Goal: Task Accomplishment & Management: Manage account settings

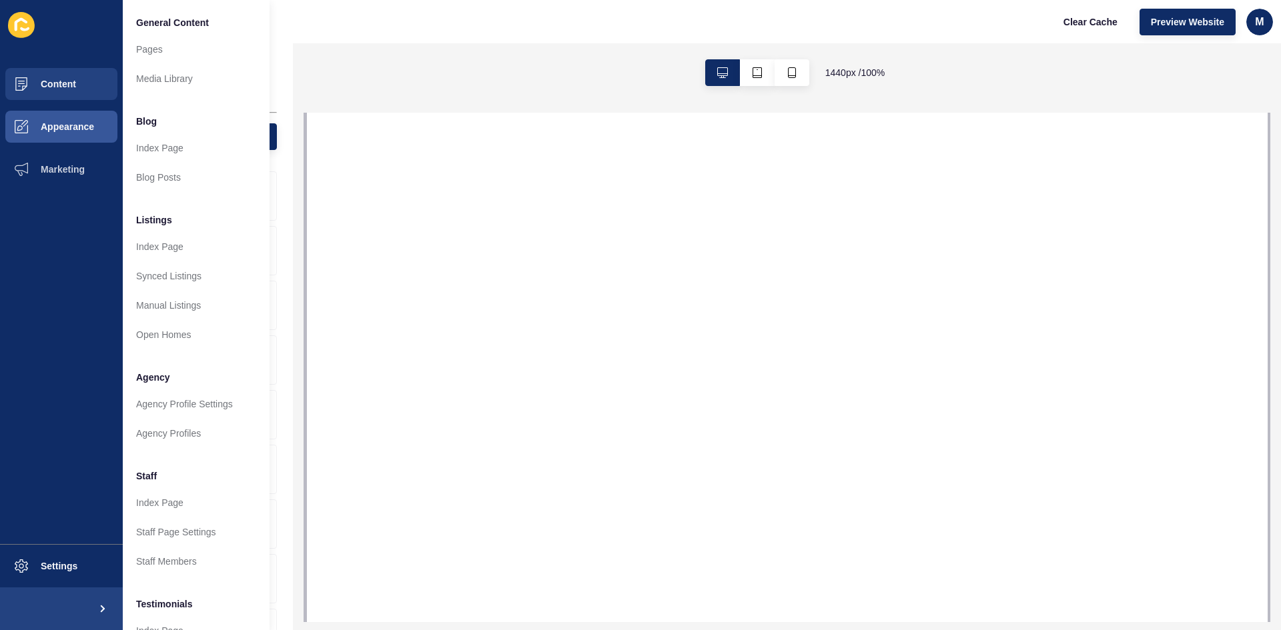
select select
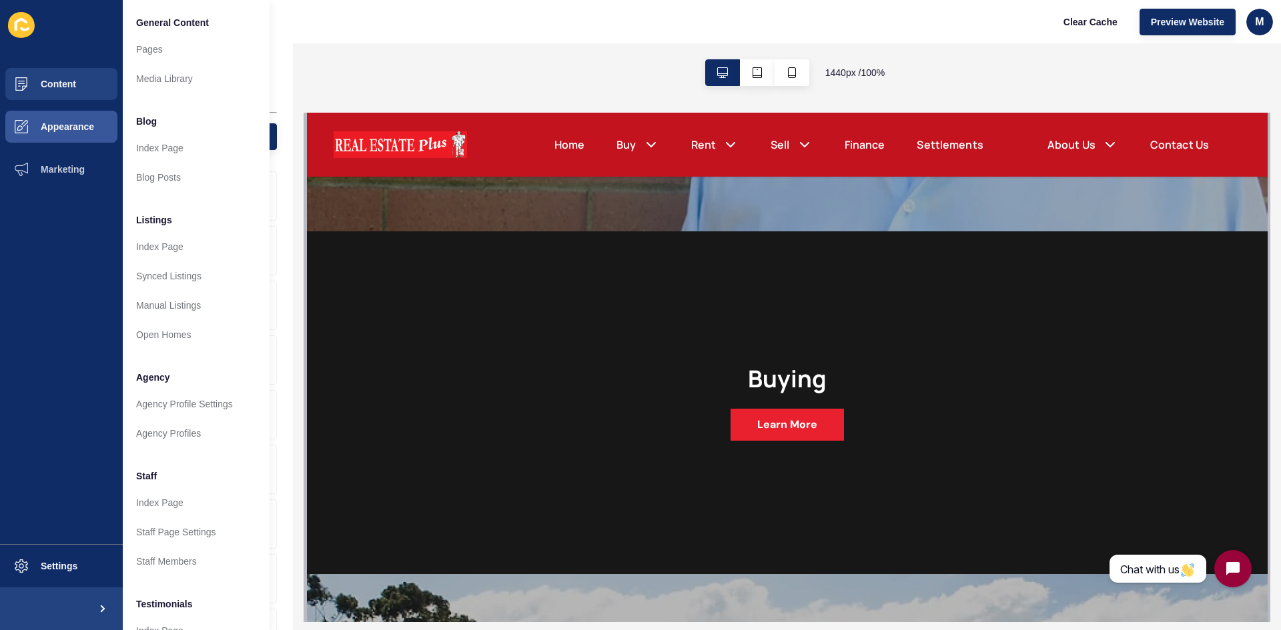
scroll to position [161, 0]
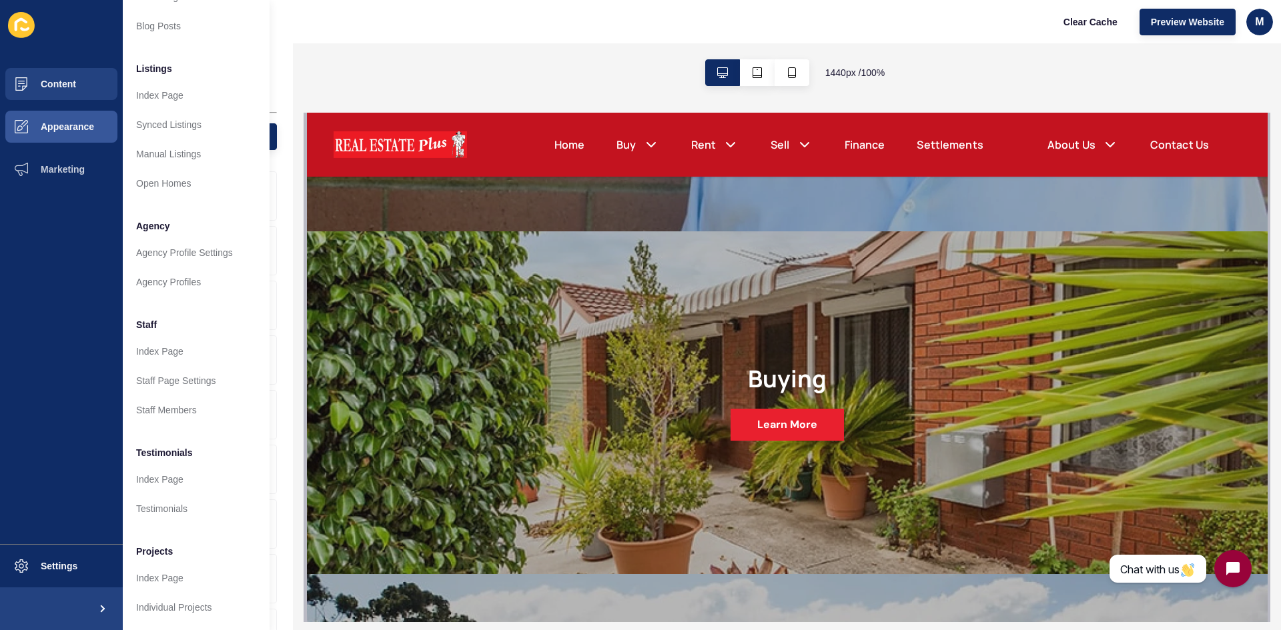
click at [634, 39] on div "Real Estate Plus Clear Cache Preview Website m" at bounding box center [662, 21] width 1238 height 43
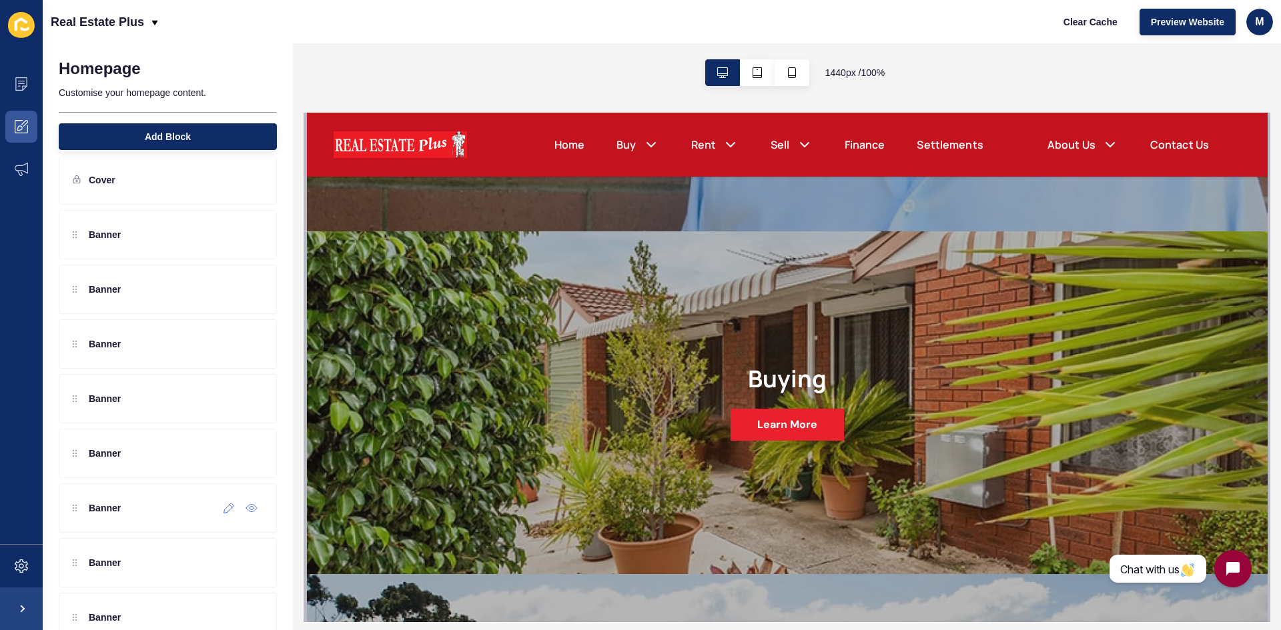
scroll to position [0, 0]
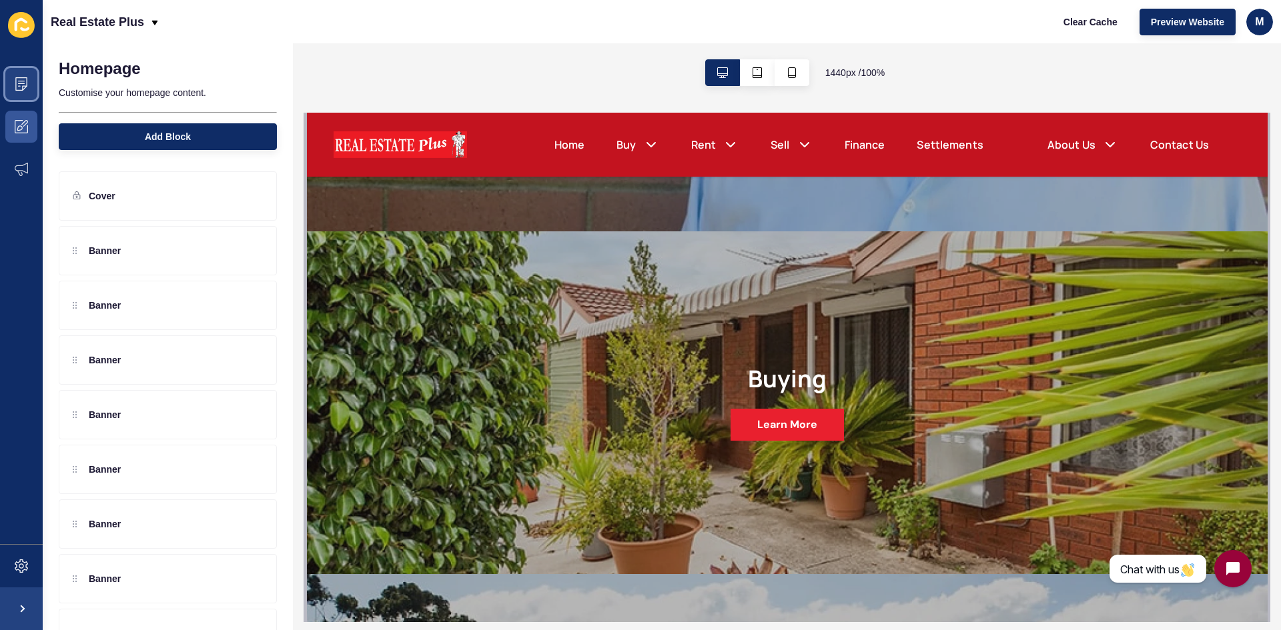
click at [17, 79] on icon at bounding box center [21, 83] width 13 height 13
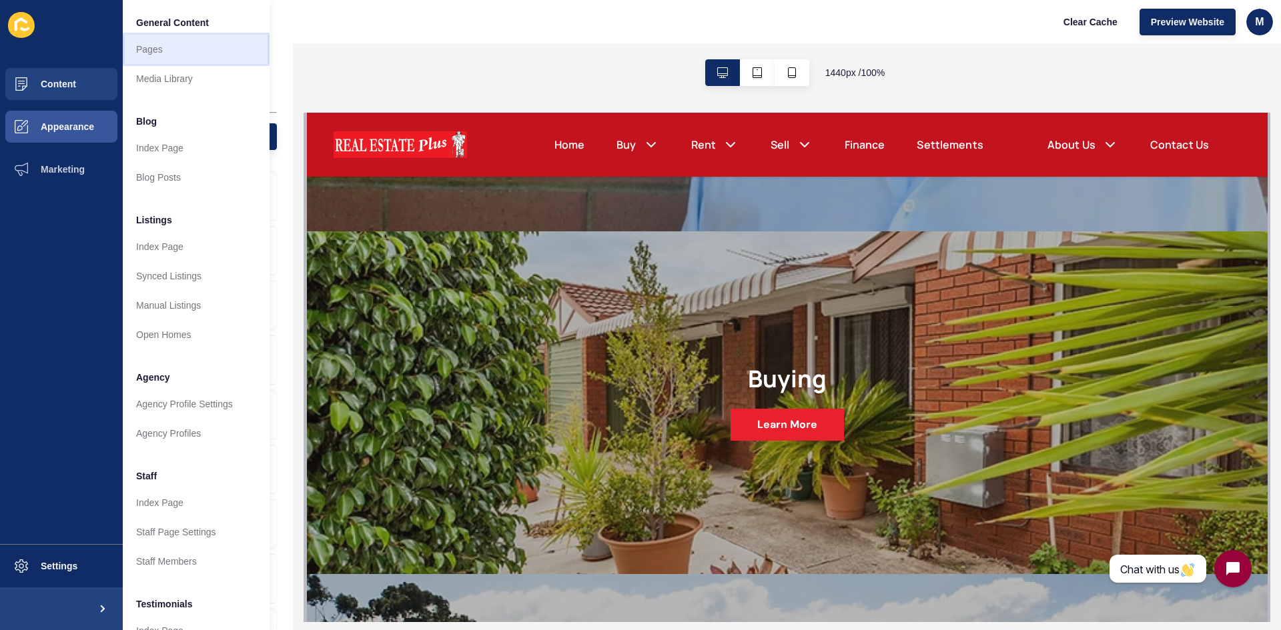
click at [209, 54] on link "Pages" at bounding box center [196, 49] width 147 height 29
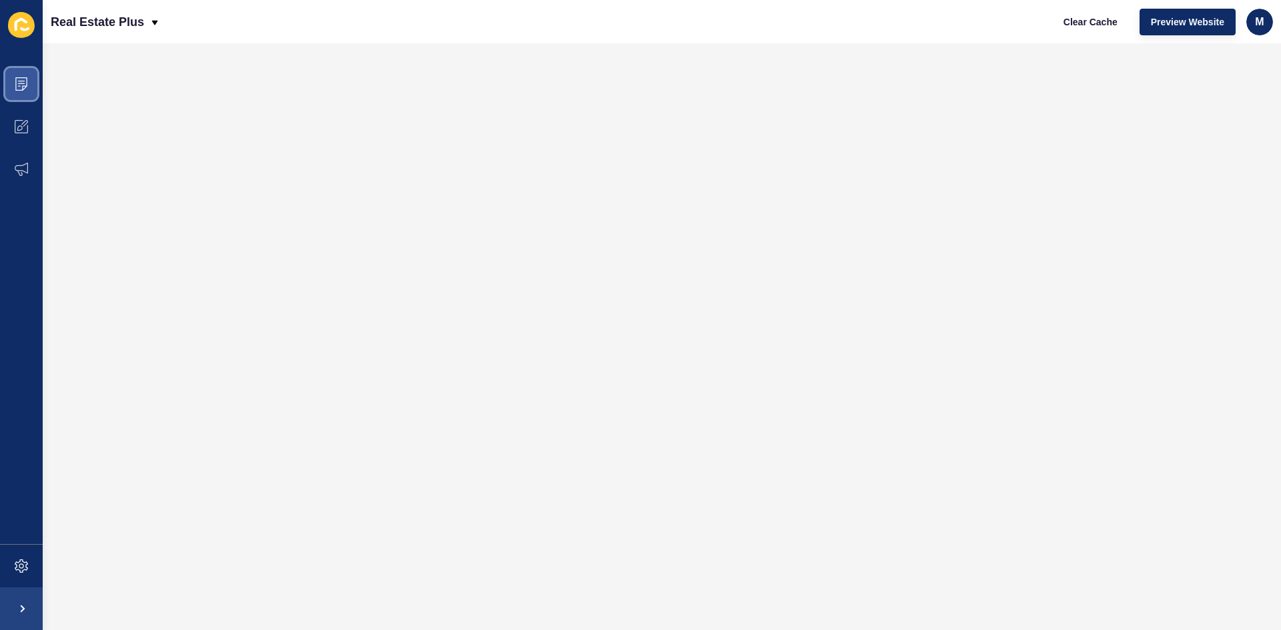
click at [25, 83] on icon at bounding box center [21, 83] width 13 height 13
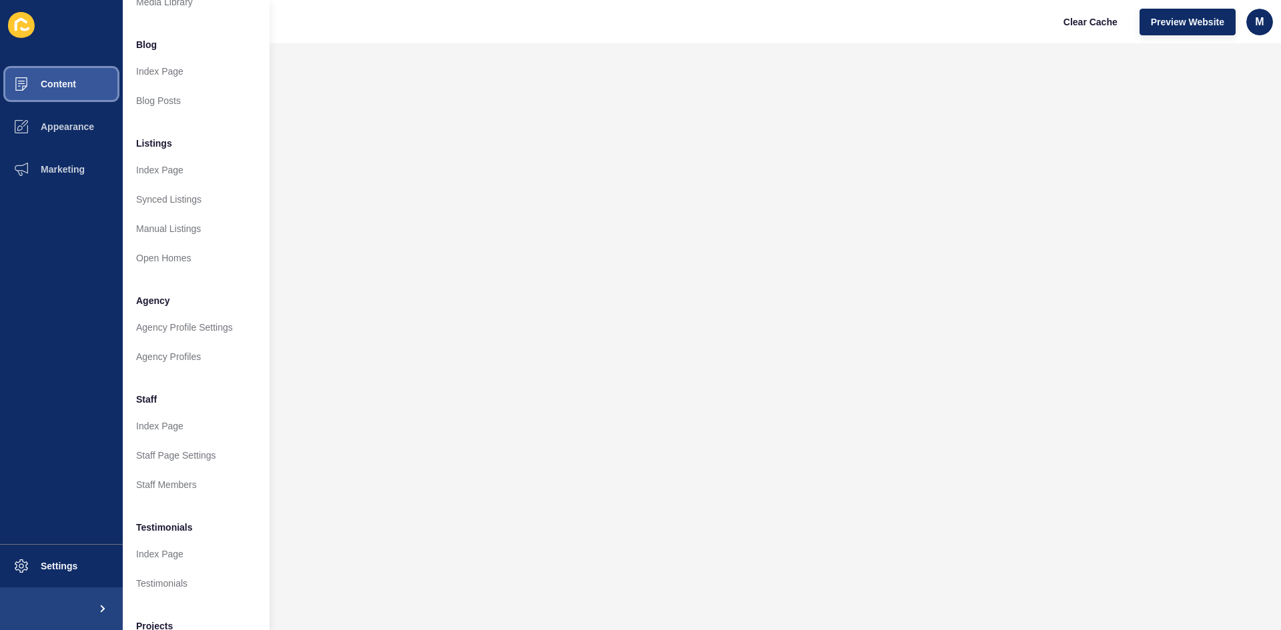
scroll to position [161, 0]
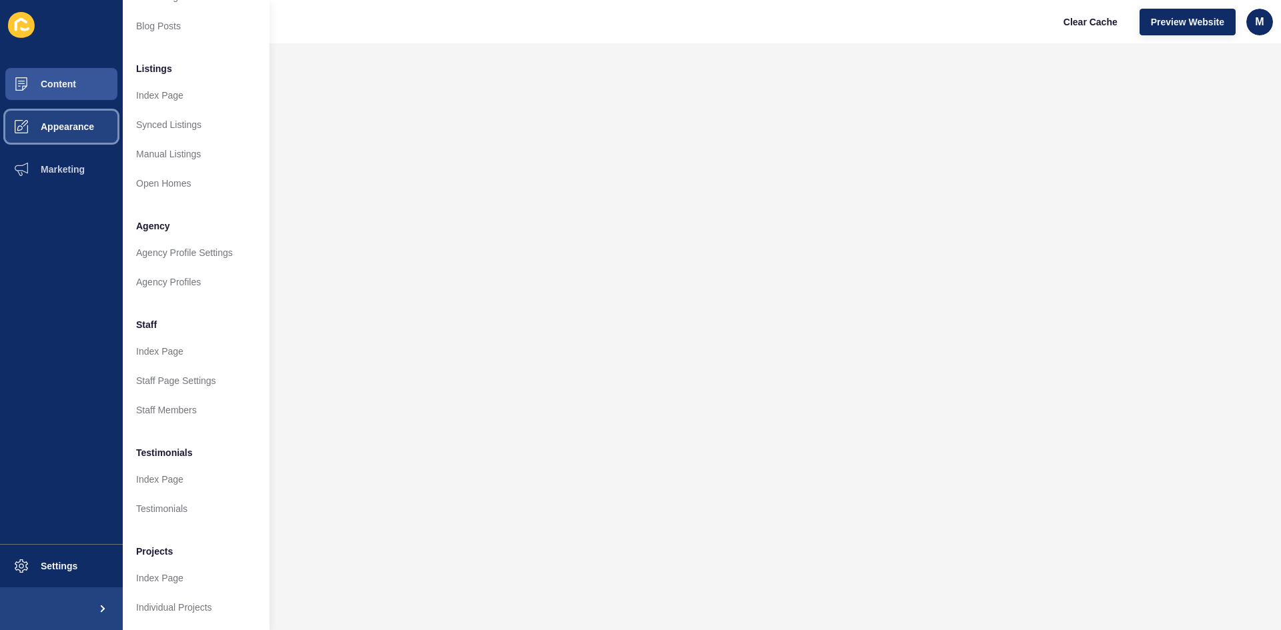
click at [75, 111] on button "Appearance" at bounding box center [61, 126] width 123 height 43
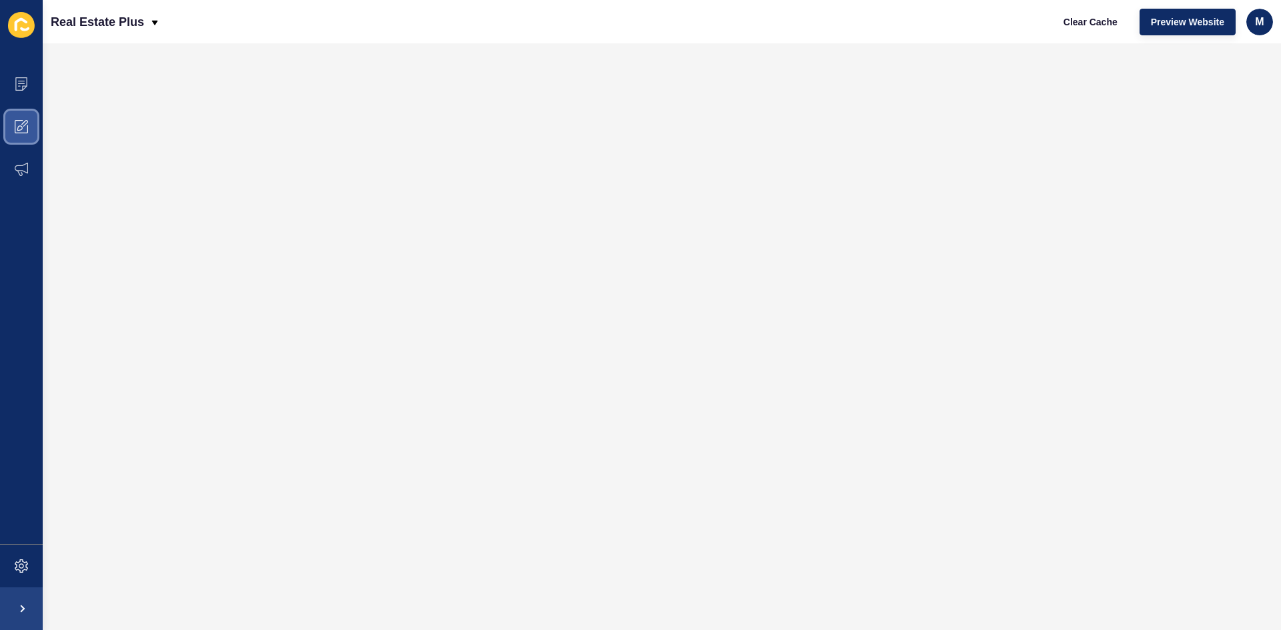
click at [25, 124] on icon at bounding box center [21, 126] width 13 height 13
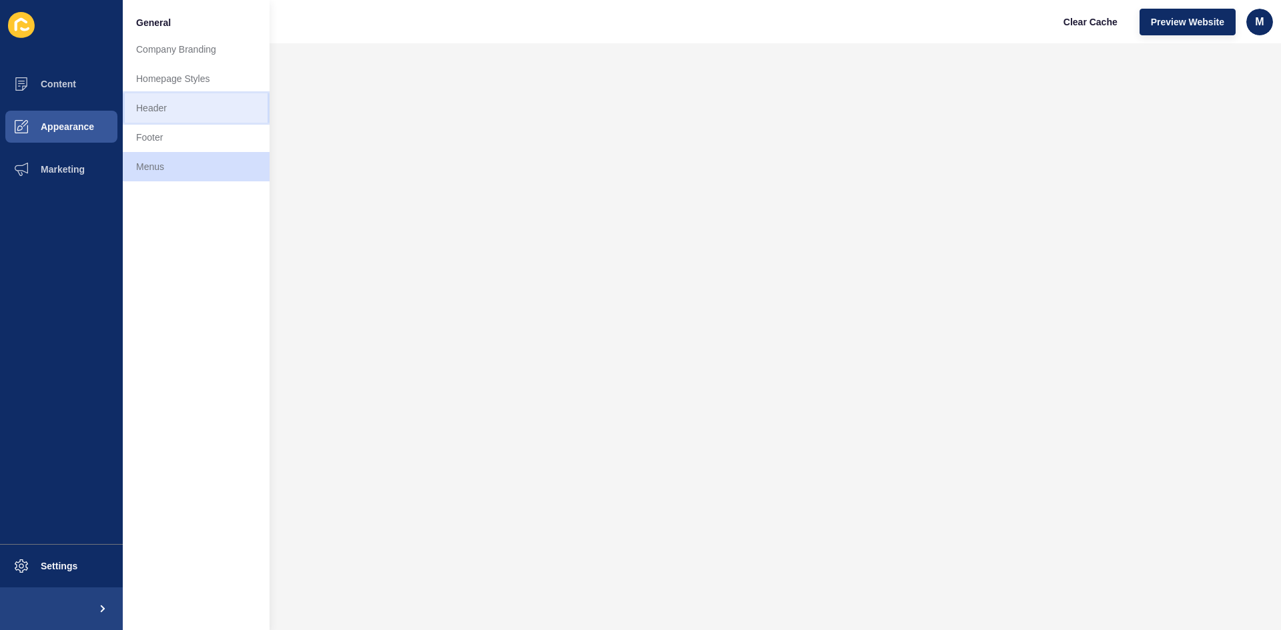
click at [189, 97] on link "Header" at bounding box center [196, 107] width 147 height 29
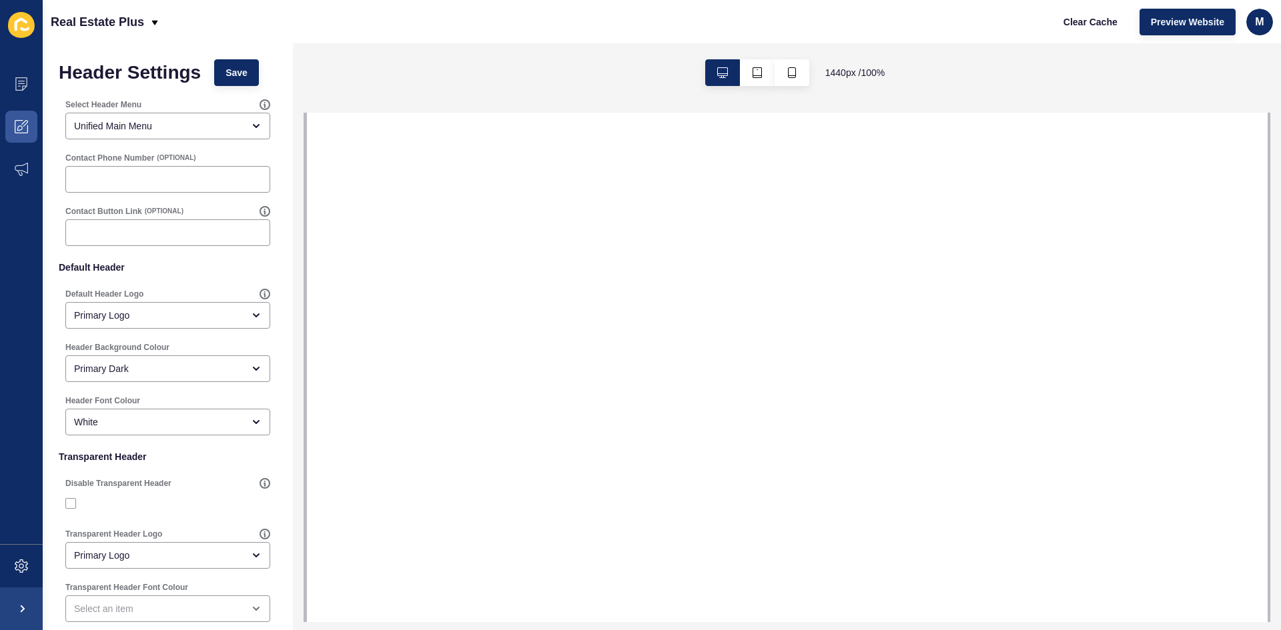
select select
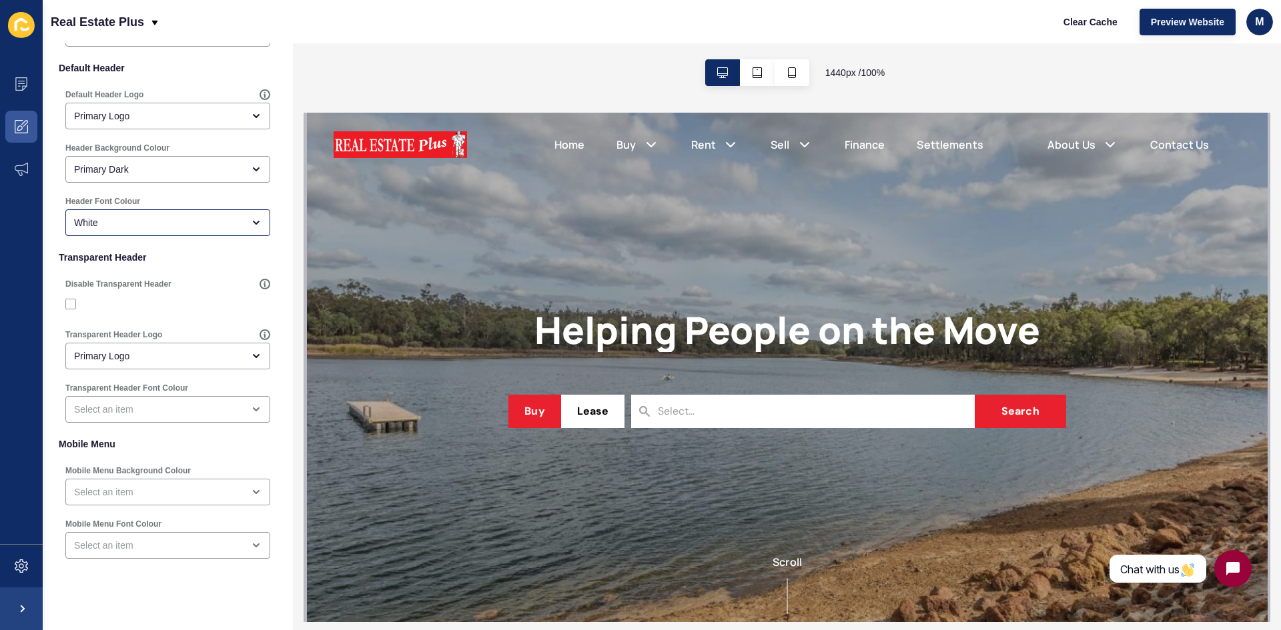
scroll to position [217, 0]
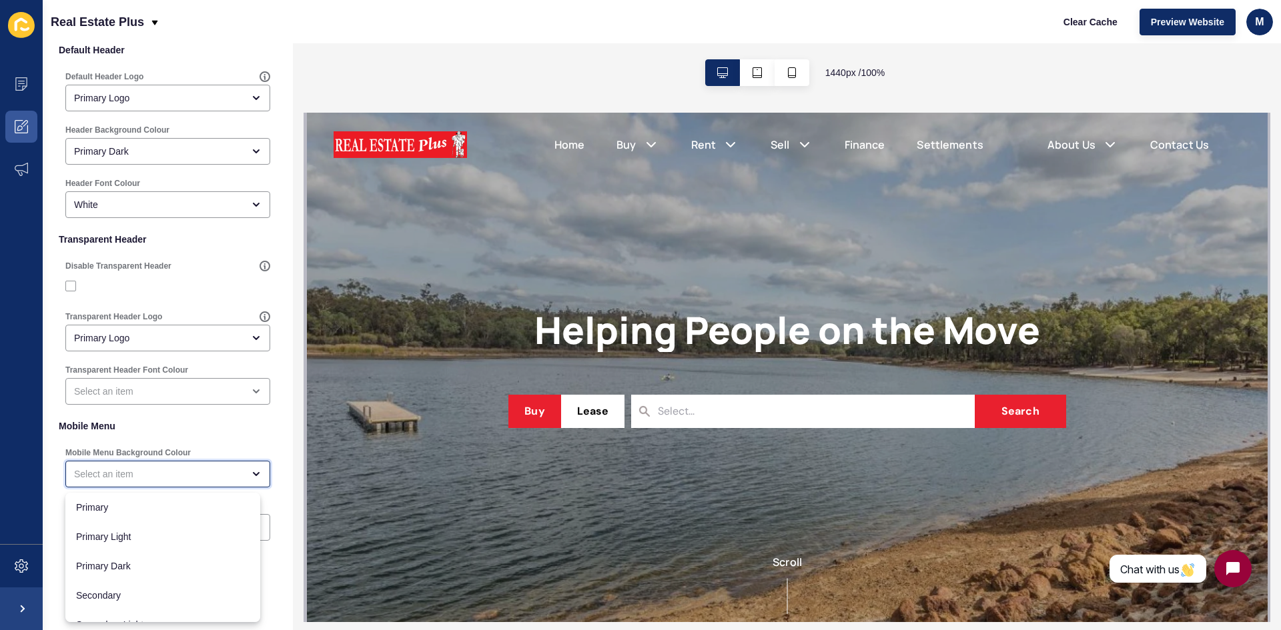
click at [251, 471] on icon "close menu" at bounding box center [256, 474] width 11 height 11
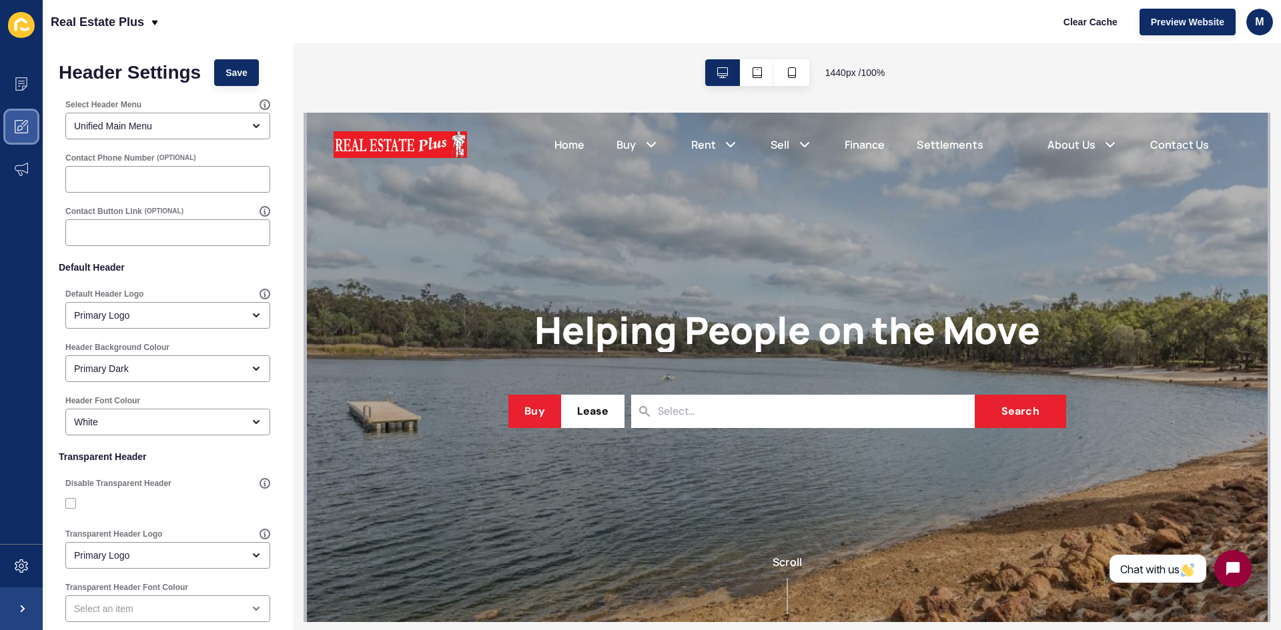
click at [9, 124] on span at bounding box center [21, 126] width 43 height 43
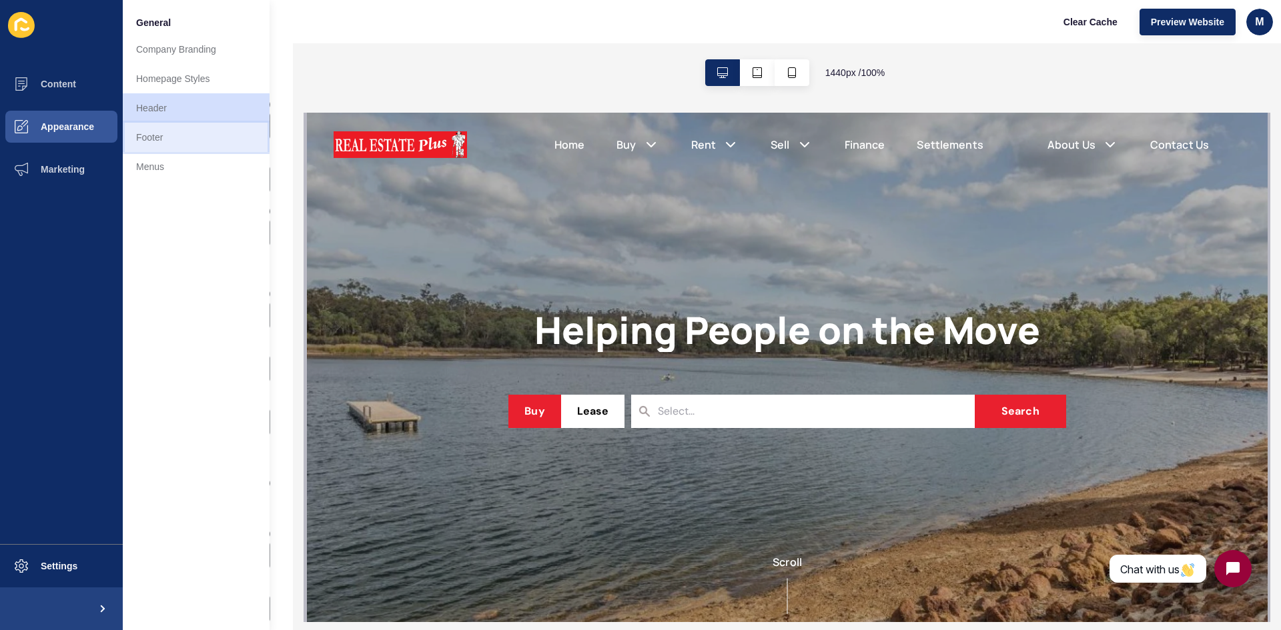
click at [175, 139] on link "Footer" at bounding box center [196, 137] width 147 height 29
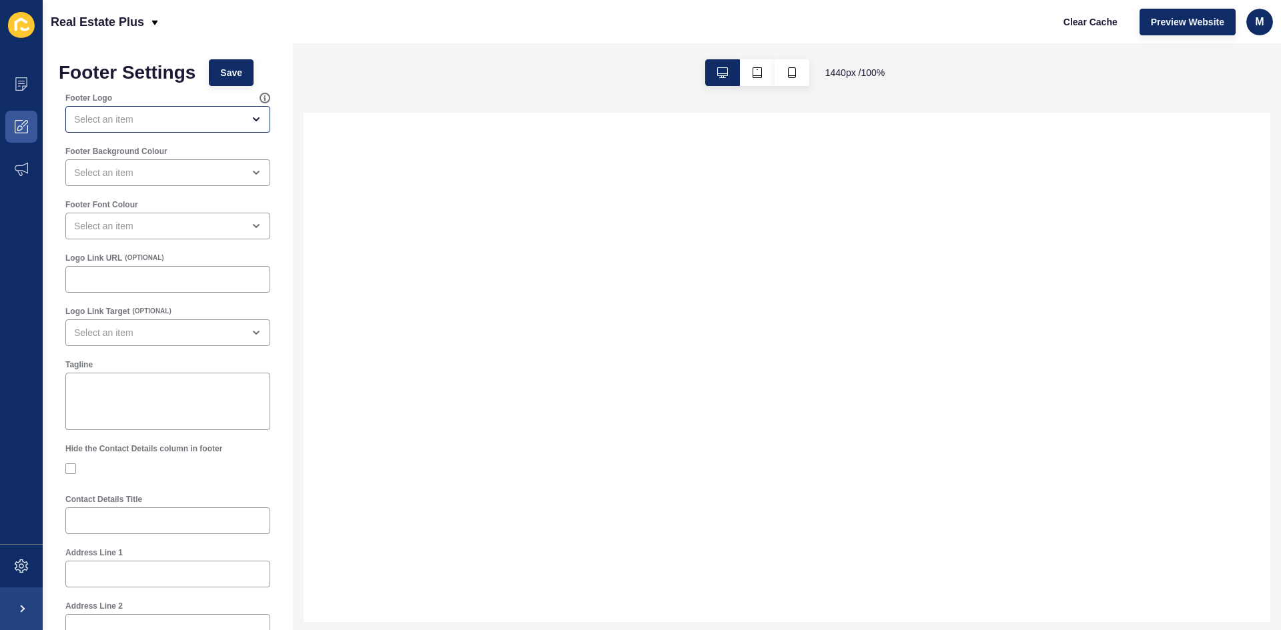
select select
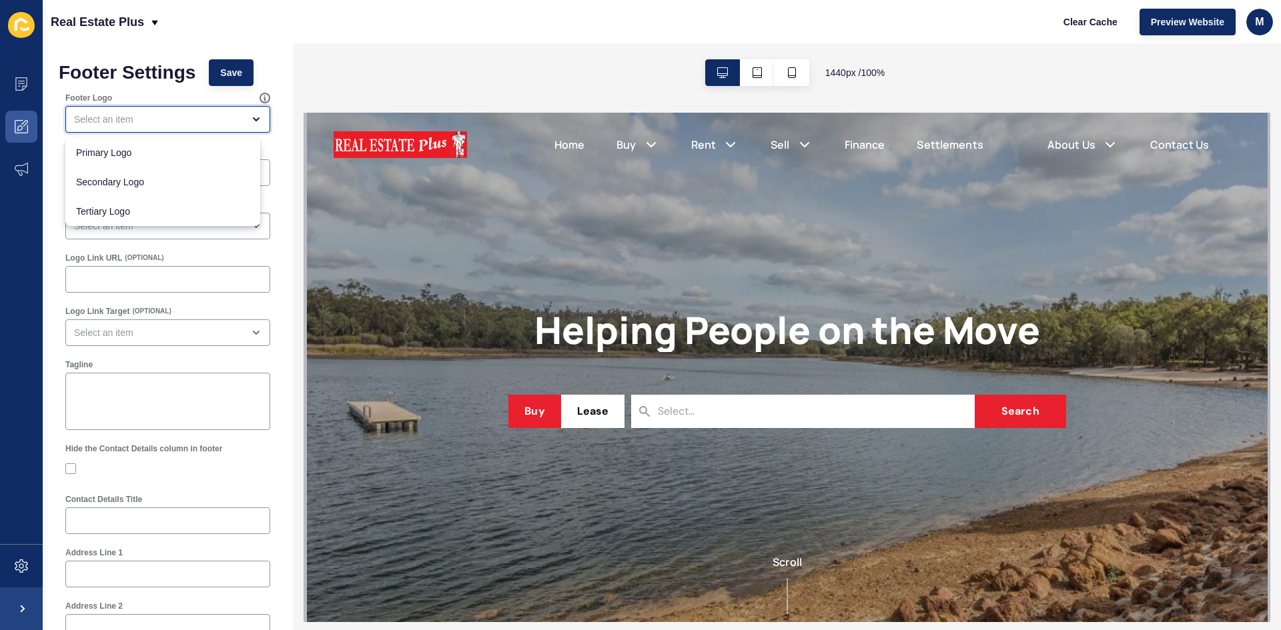
click at [251, 123] on icon "close menu" at bounding box center [256, 119] width 11 height 11
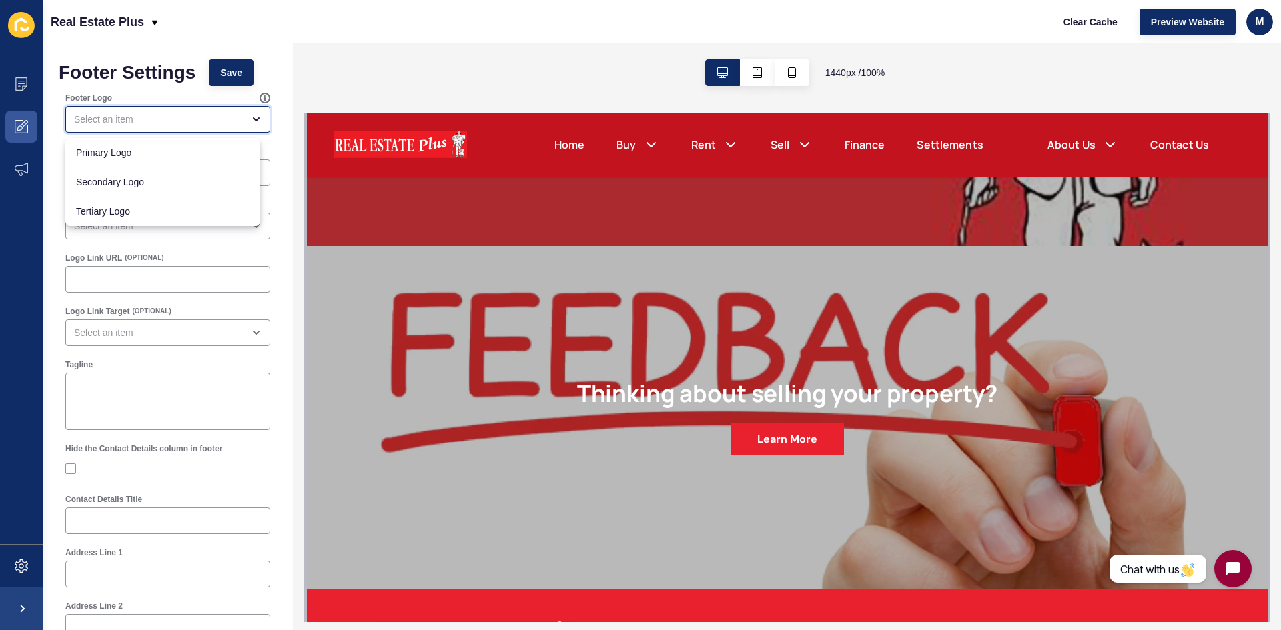
scroll to position [4281, 0]
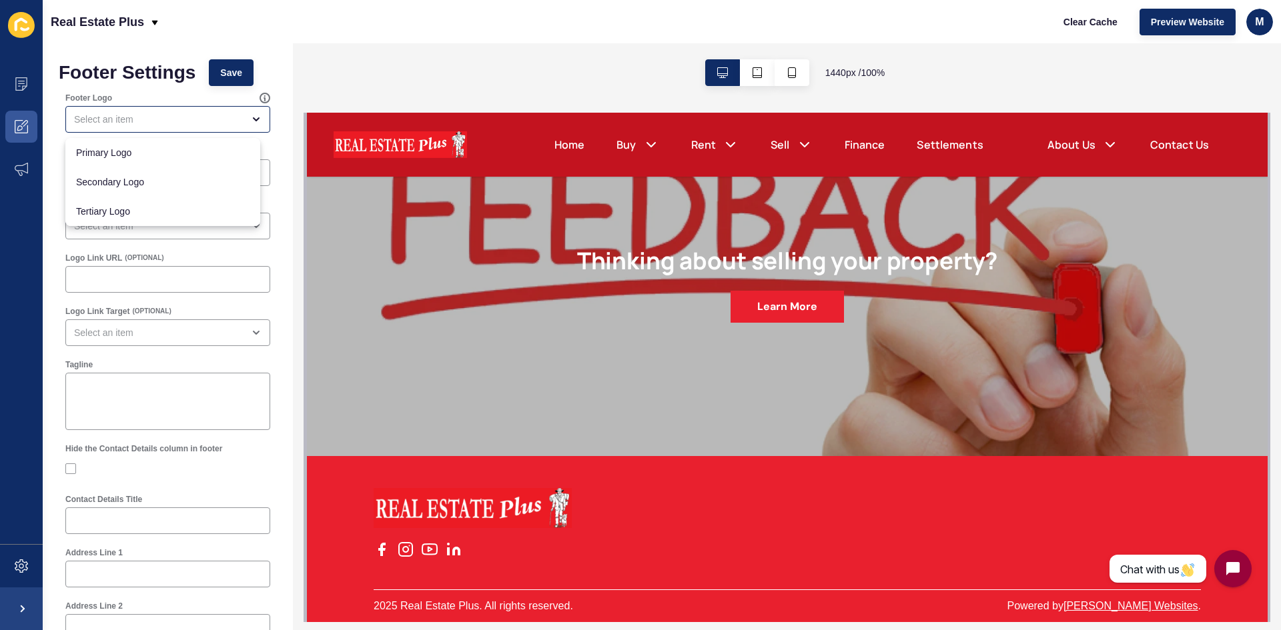
click at [267, 267] on div "Footer Settings Save Footer Logo Footer Background Colour Footer Font Colour Lo…" at bounding box center [168, 635] width 250 height 1185
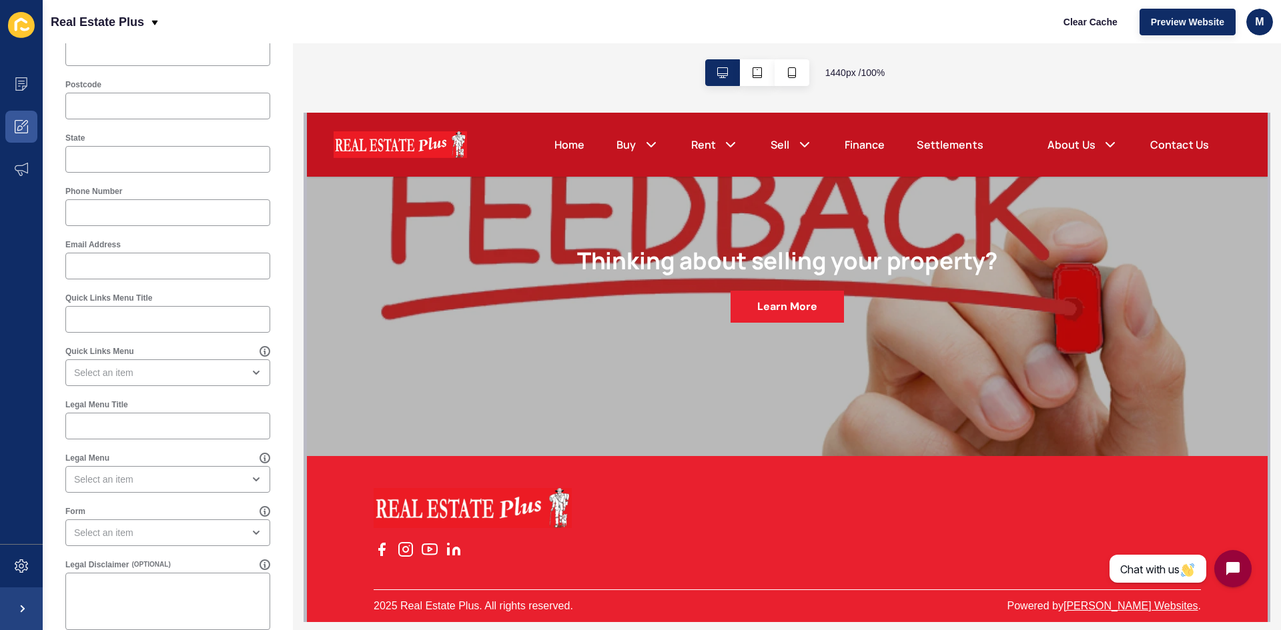
scroll to position [598, 0]
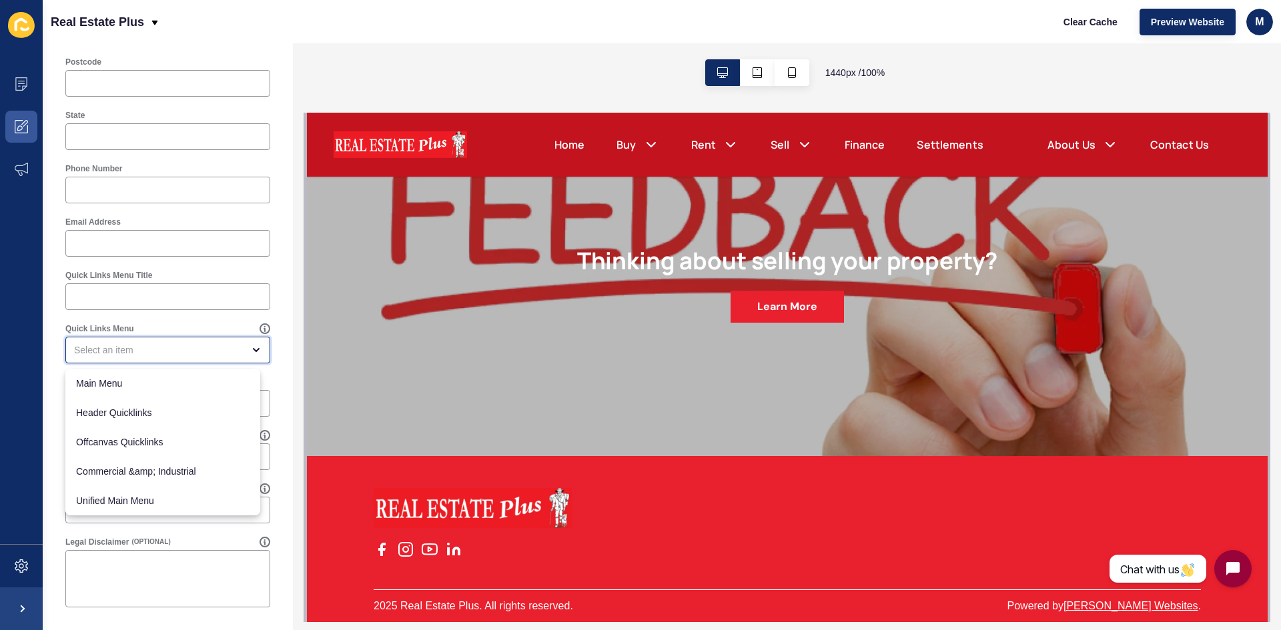
click at [251, 350] on icon "close menu" at bounding box center [256, 350] width 11 height 11
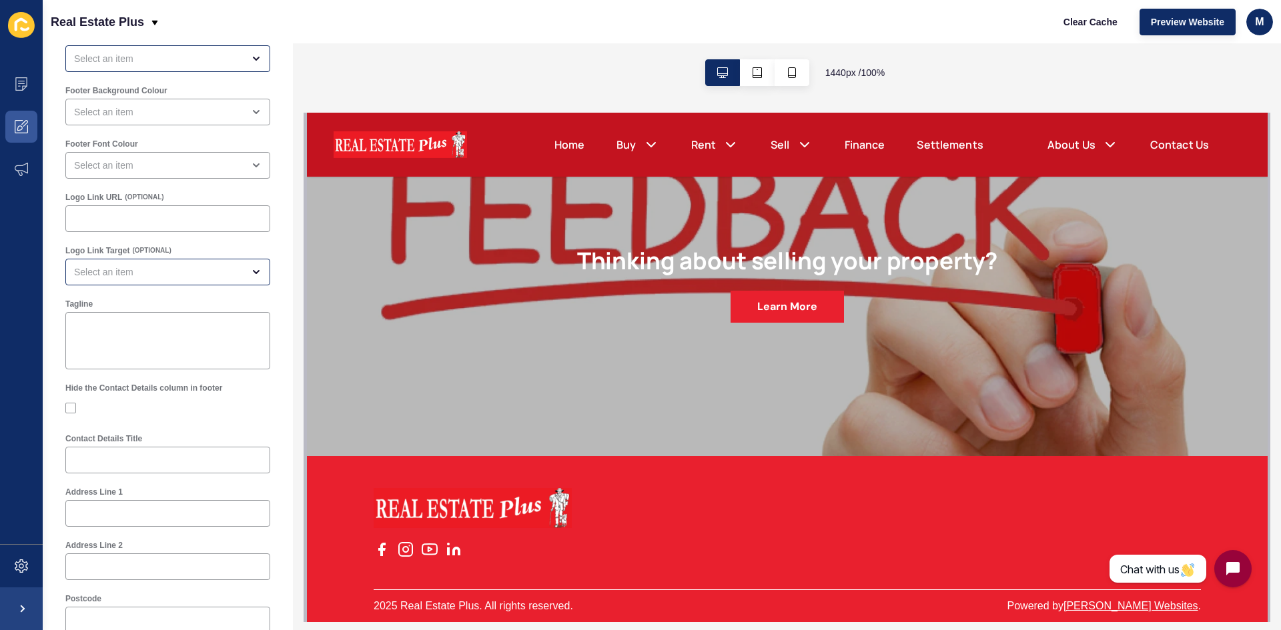
scroll to position [0, 0]
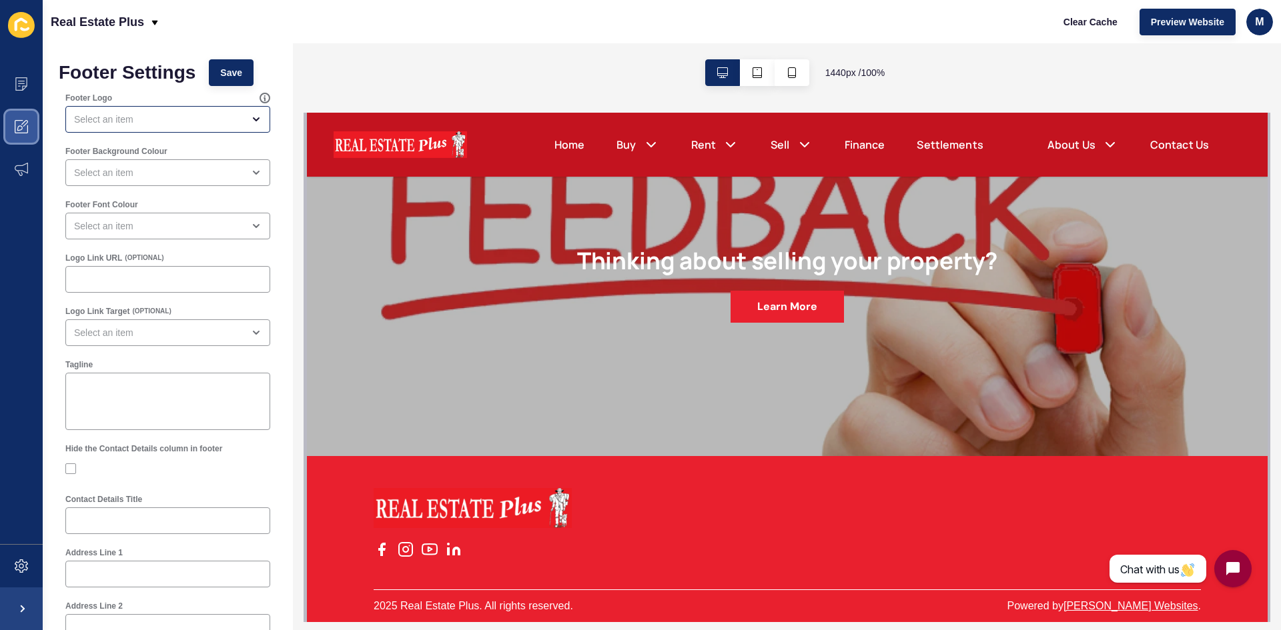
click at [19, 127] on icon at bounding box center [21, 126] width 13 height 13
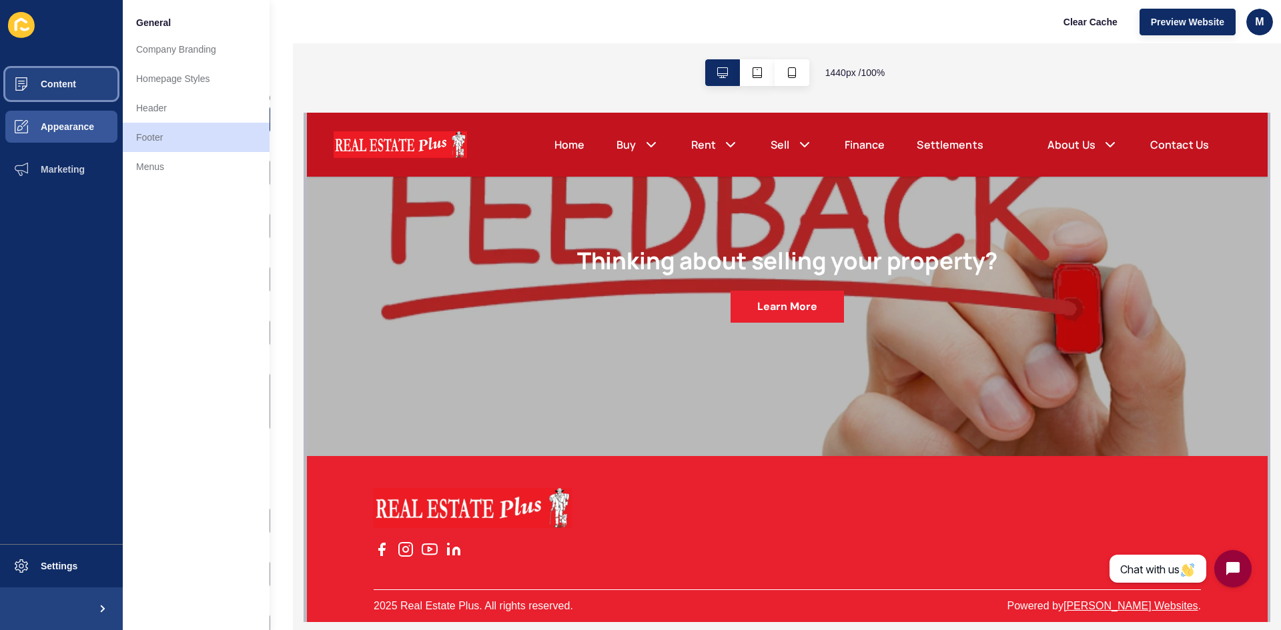
click at [74, 81] on span "Content" at bounding box center [37, 84] width 78 height 11
